Goal: Browse casually

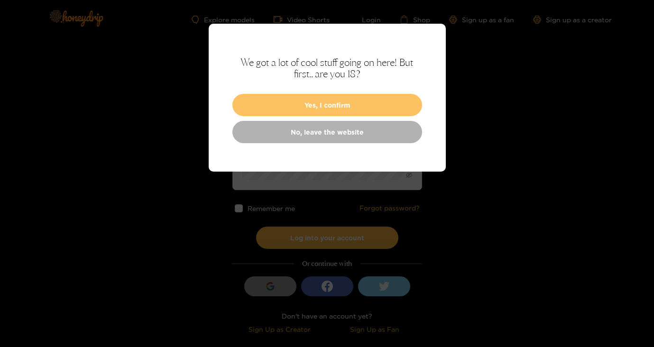
click at [336, 108] on button "Yes, I confirm" at bounding box center [328, 105] width 190 height 22
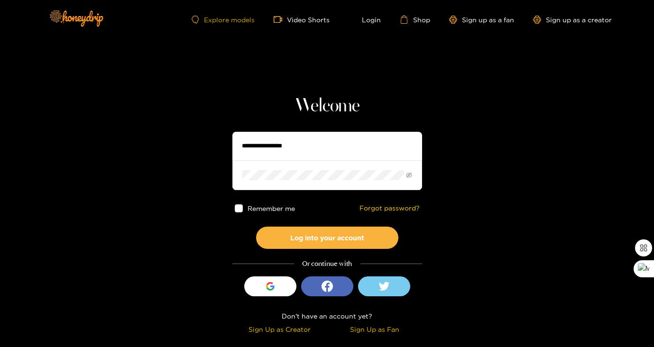
click at [241, 19] on link "Explore models" at bounding box center [223, 20] width 63 height 8
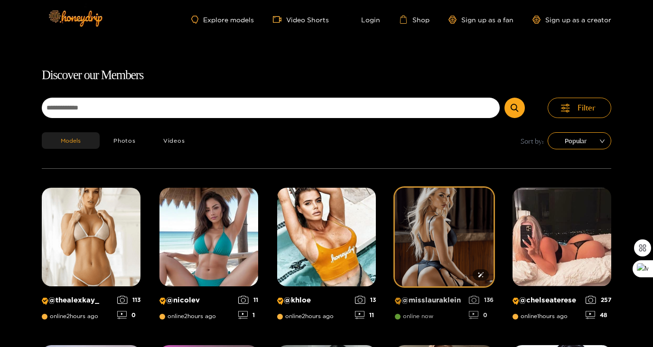
click at [411, 245] on img at bounding box center [444, 237] width 99 height 99
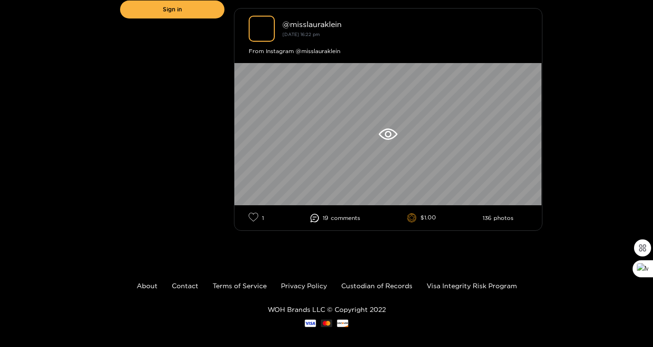
scroll to position [275, 0]
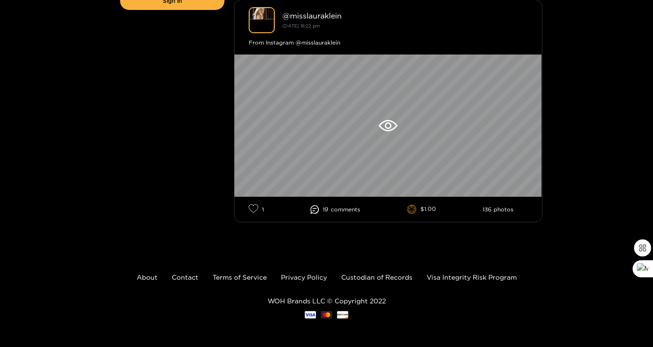
click at [325, 205] on ul "1 19 comment s $1.00 136 photos" at bounding box center [388, 209] width 279 height 11
click at [325, 208] on li "19 comment s" at bounding box center [335, 209] width 50 height 9
